Goal: Manage account settings

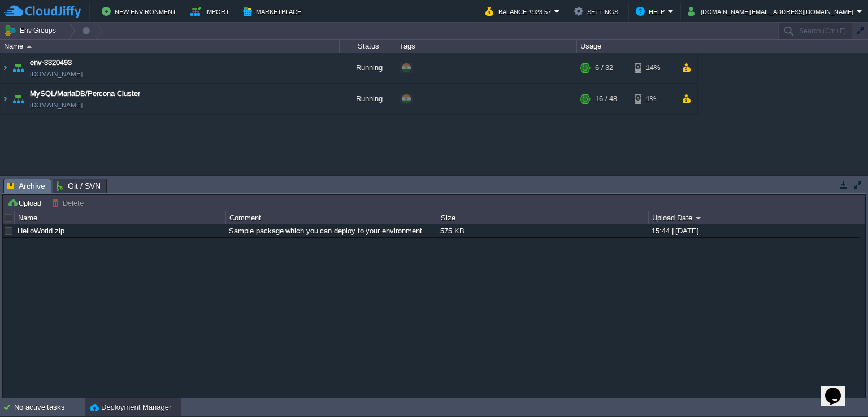
click at [844, 183] on button "button" at bounding box center [844, 185] width 10 height 10
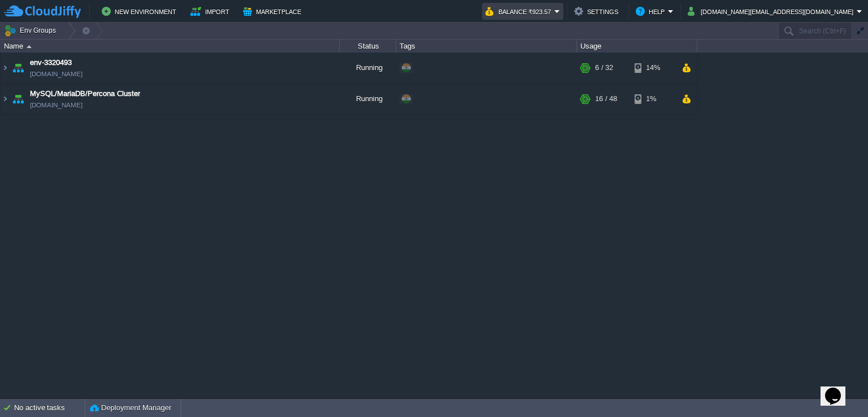
click at [560, 5] on em "Balance ₹923.57" at bounding box center [523, 12] width 75 height 14
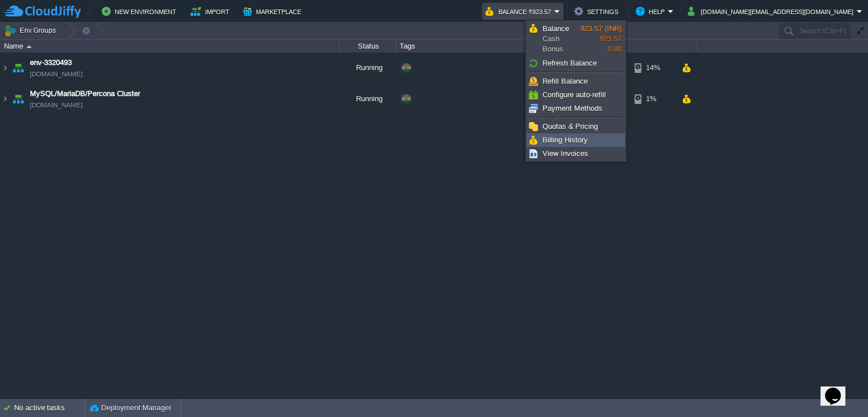
click at [555, 138] on span "Billing History" at bounding box center [565, 140] width 45 height 8
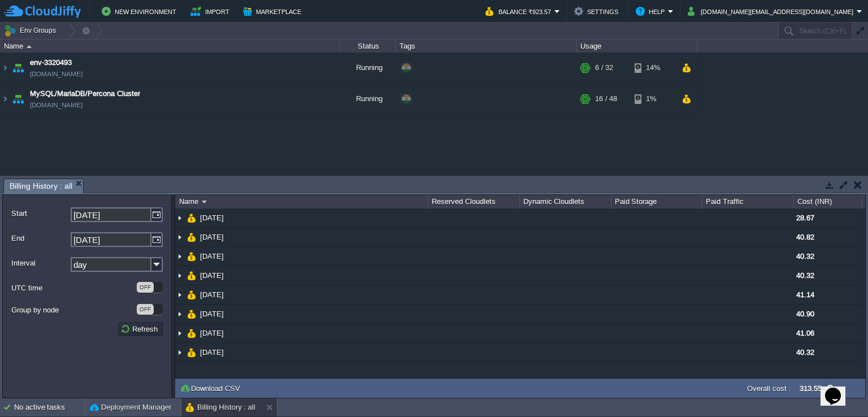
click at [846, 184] on button "button" at bounding box center [844, 185] width 10 height 10
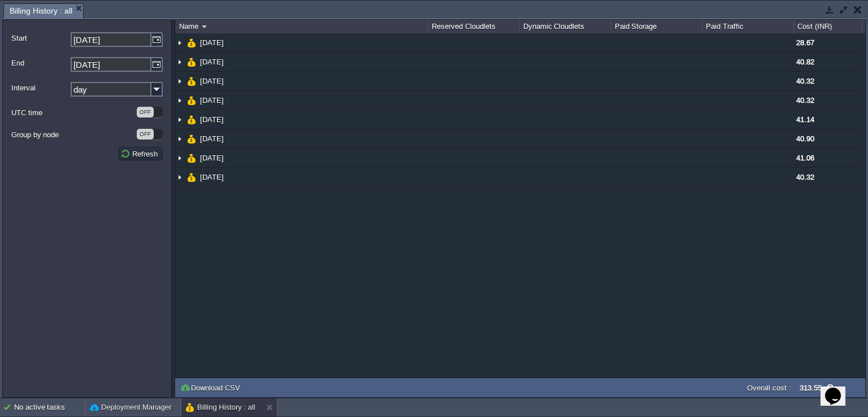
click at [857, 14] on button "button" at bounding box center [858, 10] width 8 height 10
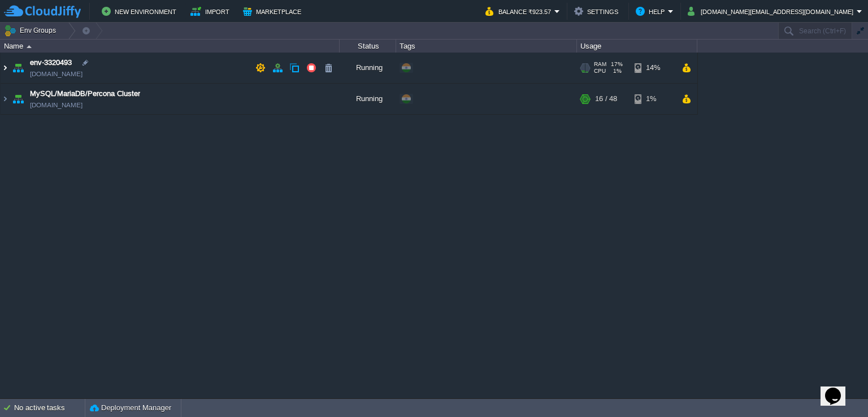
click at [6, 66] on img at bounding box center [5, 68] width 9 height 31
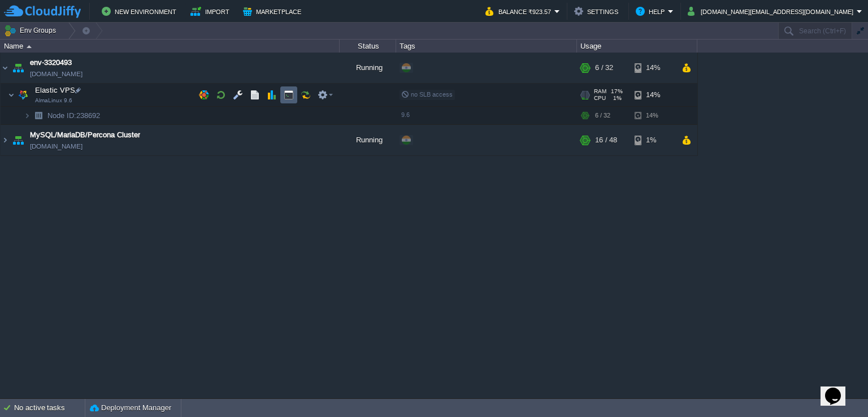
click at [289, 100] on td at bounding box center [288, 95] width 17 height 17
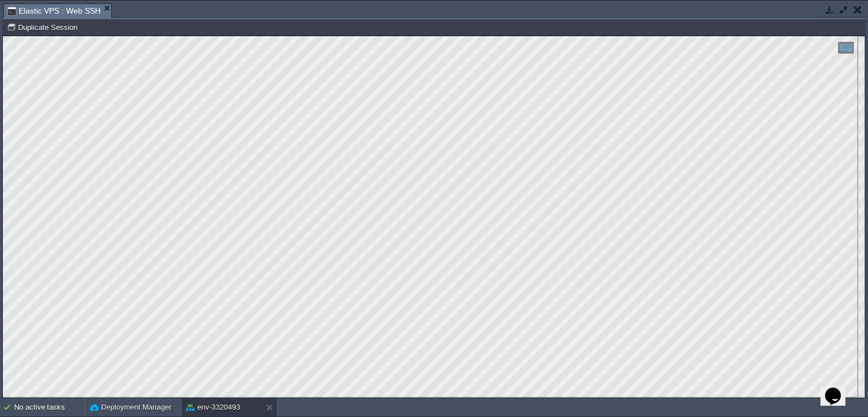
type input "#000000"
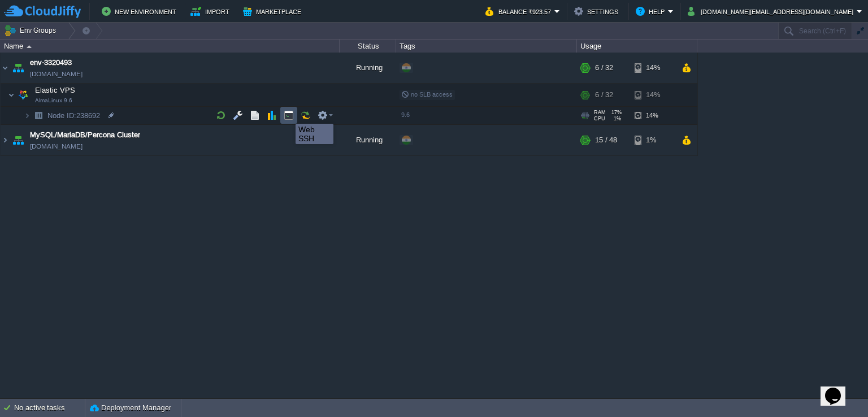
click at [287, 114] on button "button" at bounding box center [289, 115] width 10 height 10
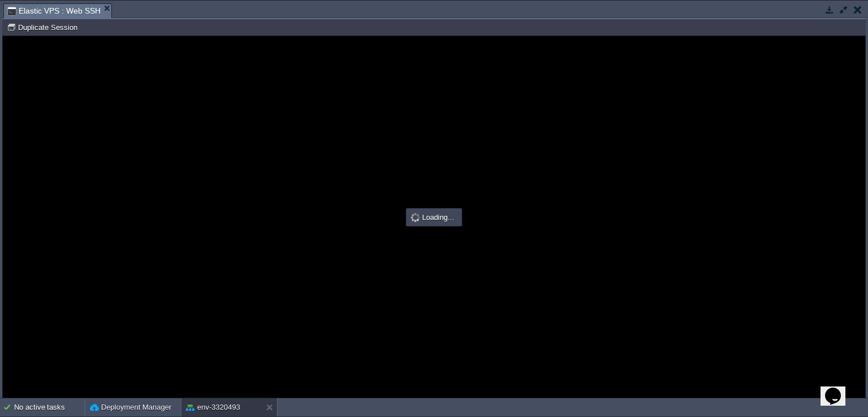
type input "#000000"
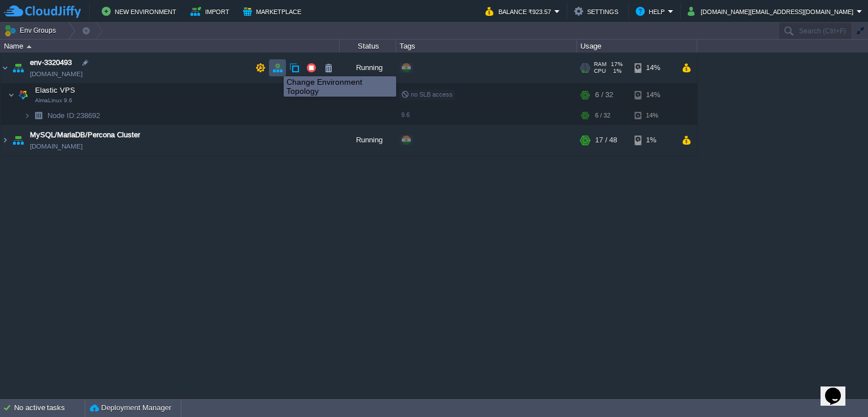
click at [275, 66] on button "button" at bounding box center [278, 68] width 10 height 10
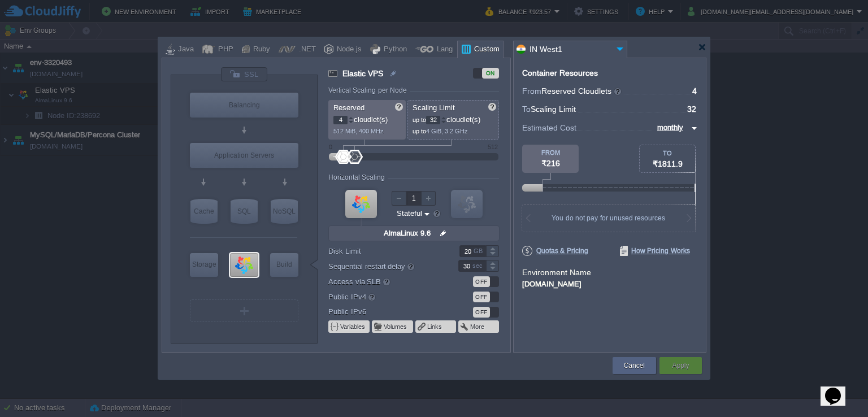
type input "AlmaLinux 9.6"
click at [443, 232] on img at bounding box center [444, 233] width 12 height 15
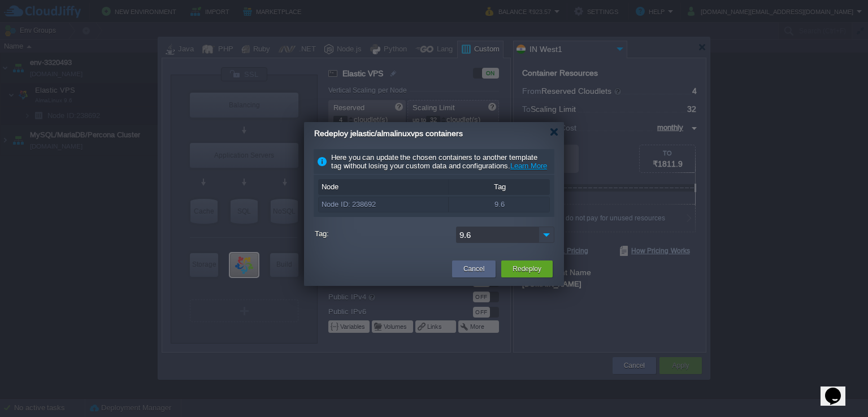
click at [545, 242] on img at bounding box center [547, 235] width 16 height 16
